Goal: Check status: Check status

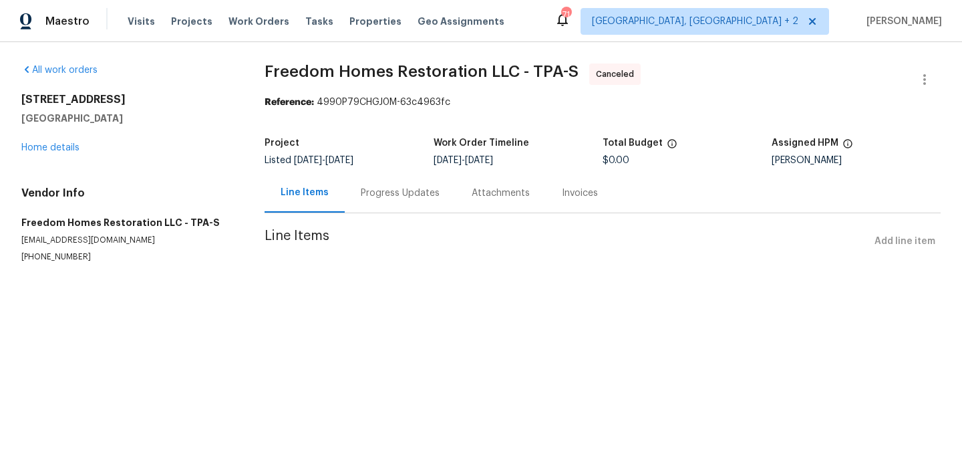
click at [367, 180] on div "Progress Updates" at bounding box center [400, 192] width 111 height 39
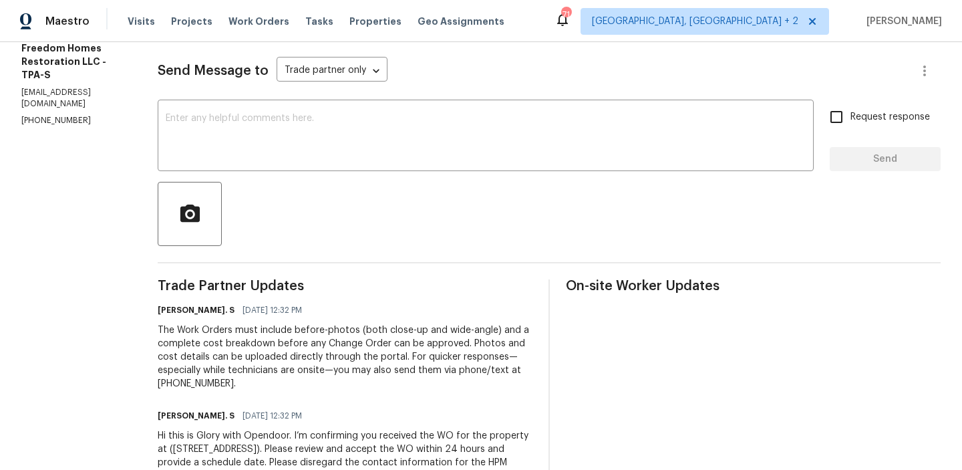
scroll to position [238, 0]
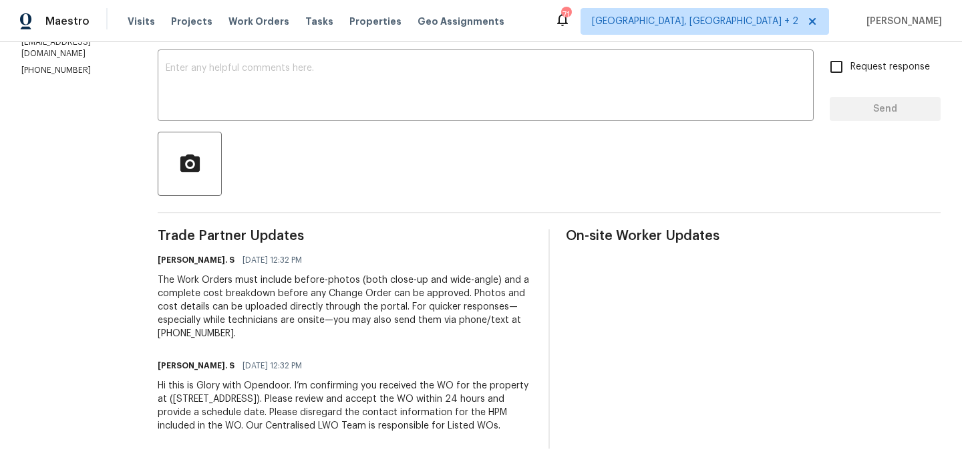
click at [319, 280] on div "The Work Orders must include before-photos (both close-up and wide-angle) and a…" at bounding box center [345, 306] width 375 height 67
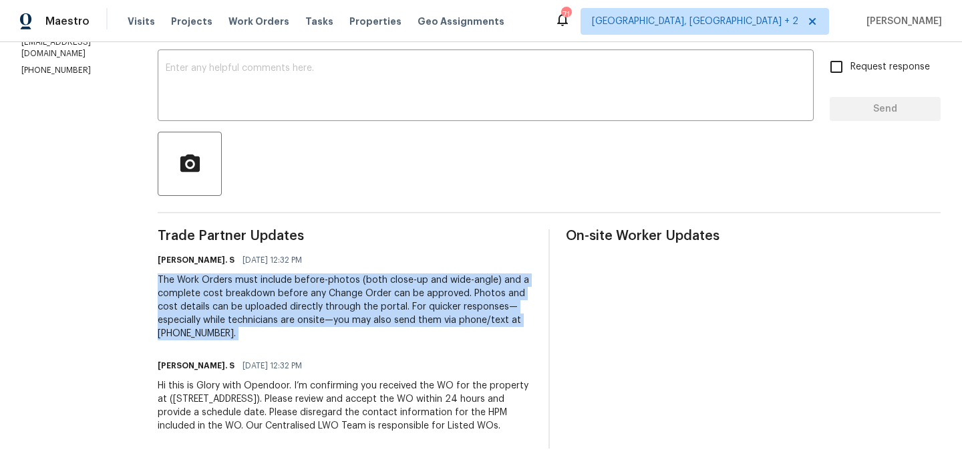
click at [319, 280] on div "The Work Orders must include before-photos (both close-up and wide-angle) and a…" at bounding box center [345, 306] width 375 height 67
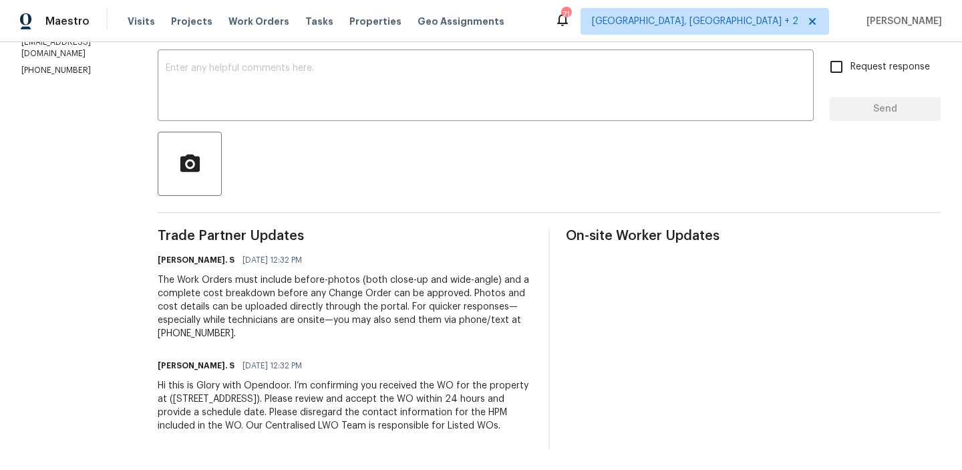
click at [622, 369] on div "On-site Worker Updates" at bounding box center [753, 338] width 375 height 219
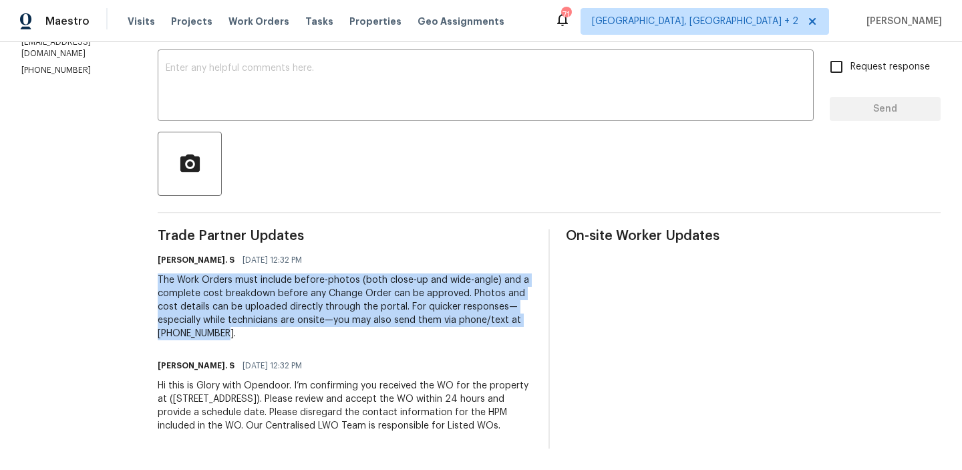
drag, startPoint x: 159, startPoint y: 262, endPoint x: 385, endPoint y: 331, distance: 236.6
click at [385, 331] on div "All work orders [STREET_ADDRESS] Home details Vendor Info Freedom Homes Restora…" at bounding box center [481, 144] width 962 height 652
click at [385, 331] on div "Trade Partner Updates [PERSON_NAME]. S [DATE] 12:32 PM The Work Orders must inc…" at bounding box center [345, 338] width 375 height 219
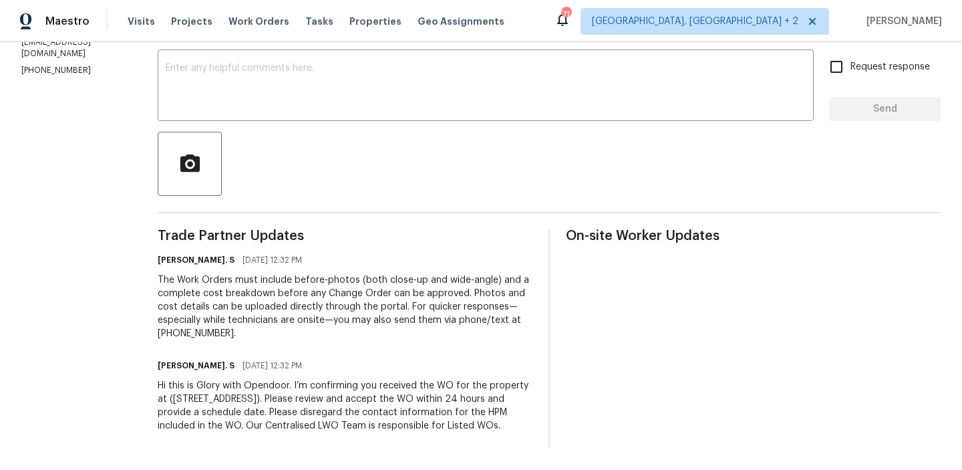
click at [348, 280] on div "The Work Orders must include before-photos (both close-up and wide-angle) and a…" at bounding box center [345, 306] width 375 height 67
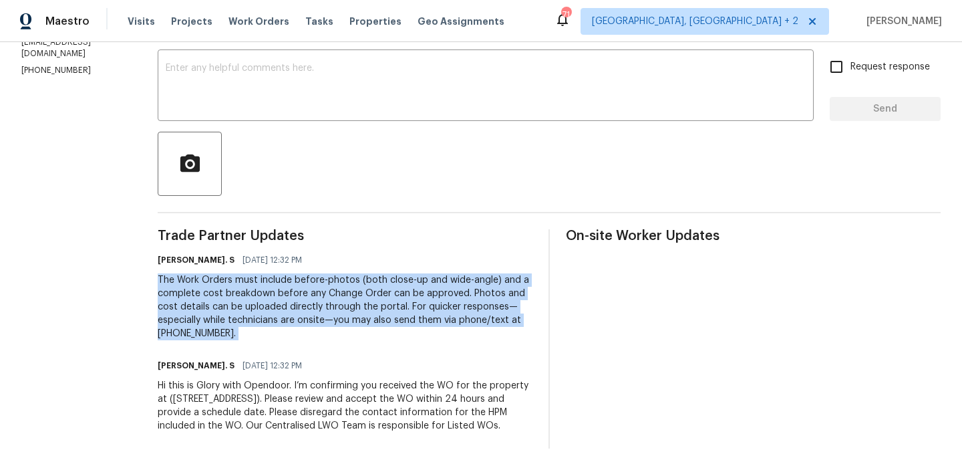
click at [348, 280] on div "The Work Orders must include before-photos (both close-up and wide-angle) and a…" at bounding box center [345, 306] width 375 height 67
copy div "The Work Orders must include before-photos (both close-up and wide-angle) and a…"
